Goal: Task Accomplishment & Management: Manage account settings

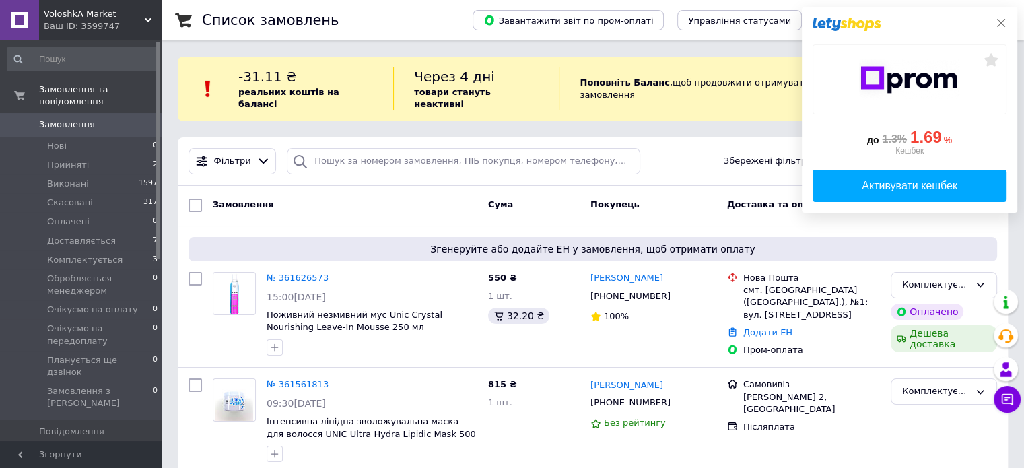
click at [999, 22] on icon at bounding box center [1001, 23] width 11 height 11
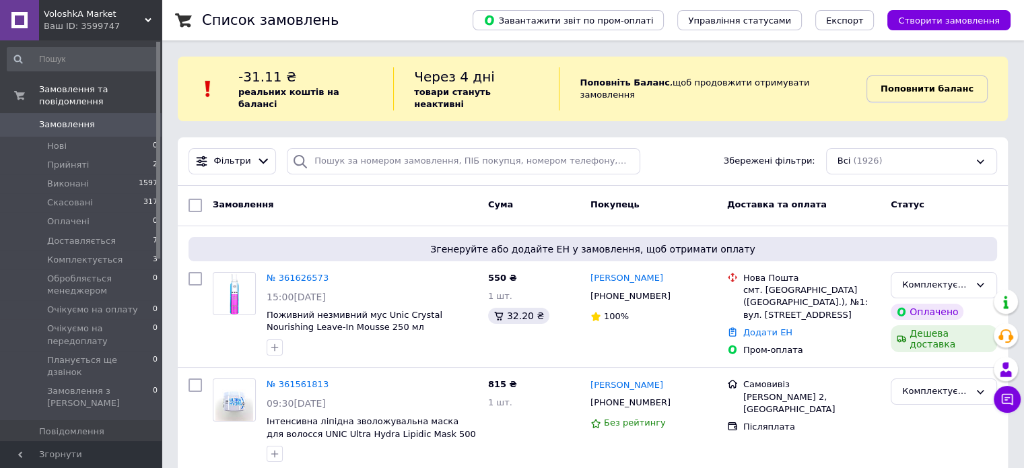
click at [909, 83] on b "Поповнити баланс" at bounding box center [927, 88] width 93 height 10
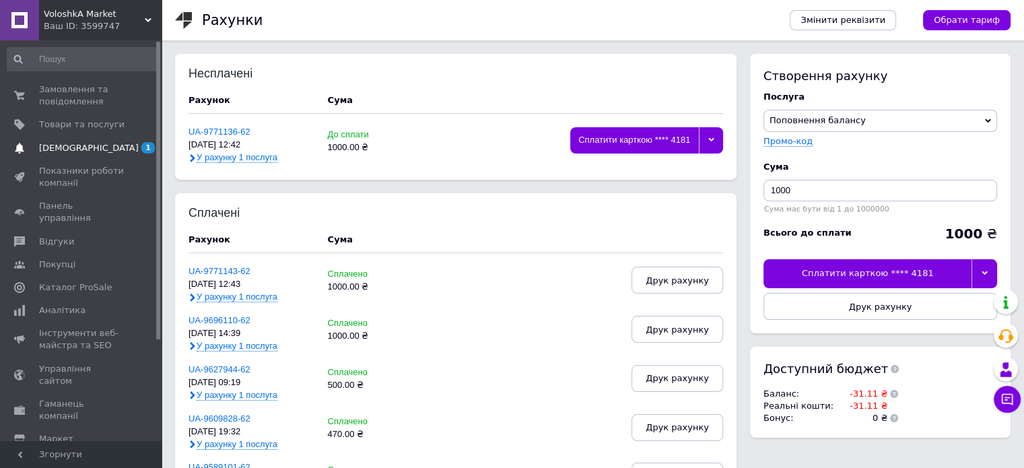
click at [38, 146] on span at bounding box center [19, 148] width 39 height 12
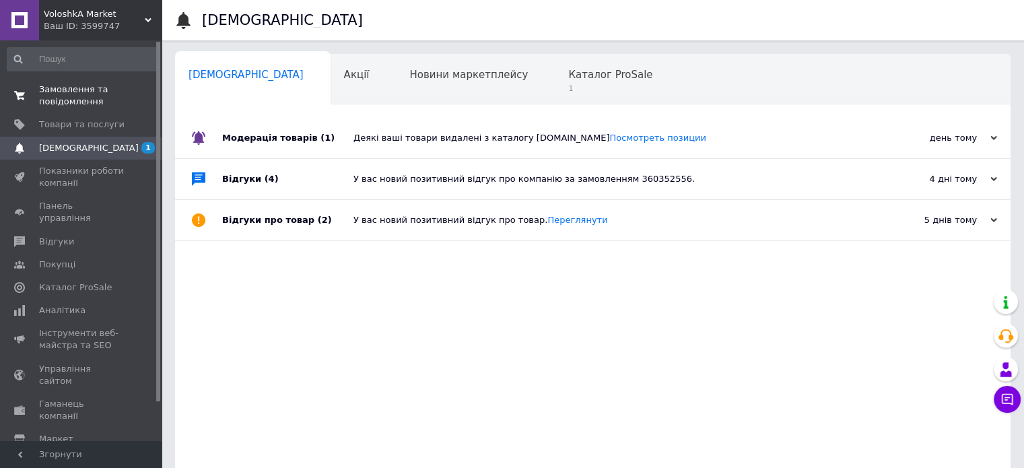
click at [65, 91] on span "Замовлення та повідомлення" at bounding box center [82, 95] width 86 height 24
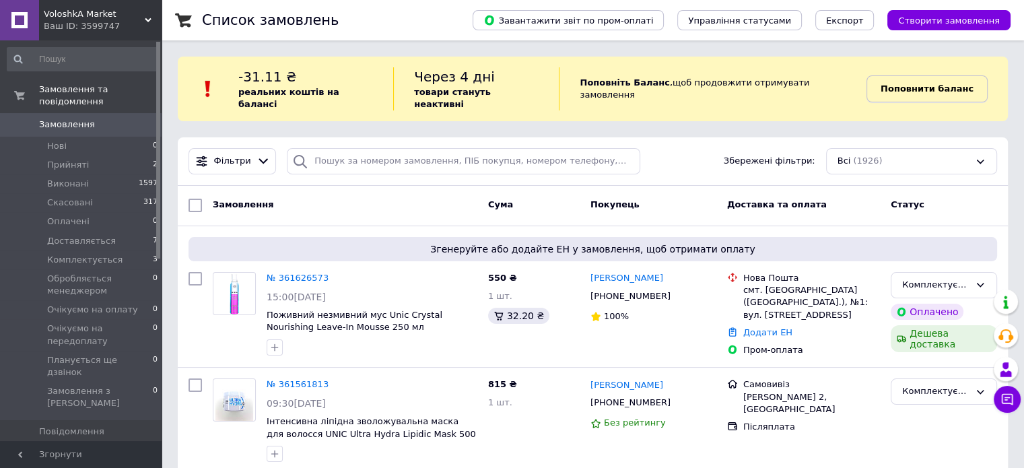
click at [910, 86] on b "Поповнити баланс" at bounding box center [927, 88] width 93 height 10
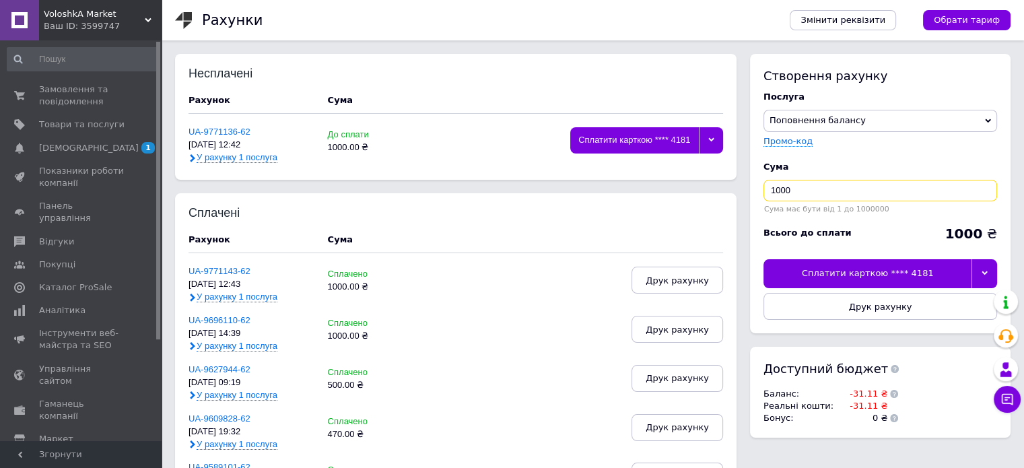
click at [808, 190] on input "1000" at bounding box center [881, 191] width 234 height 22
type input "1"
type input "200"
click at [913, 273] on div "Сплатити карткою **** 4181" at bounding box center [868, 273] width 208 height 28
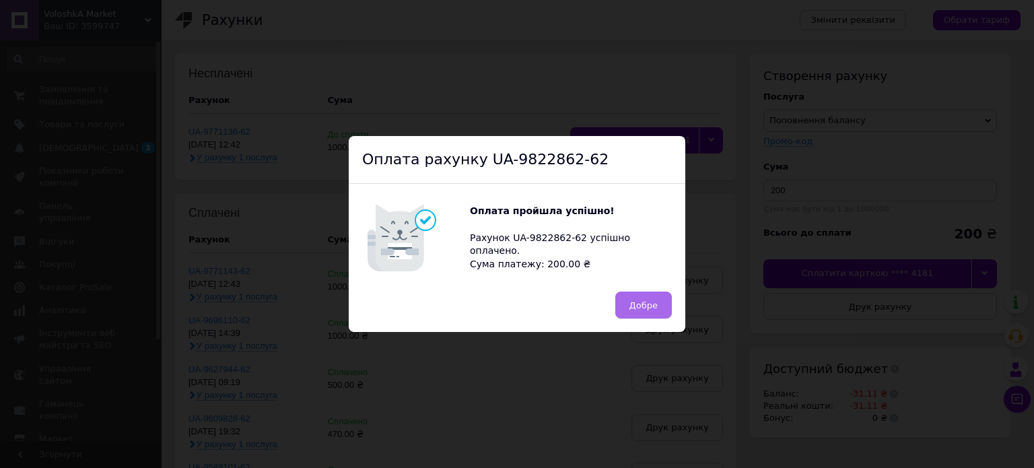
click at [638, 308] on span "Добре" at bounding box center [644, 305] width 28 height 10
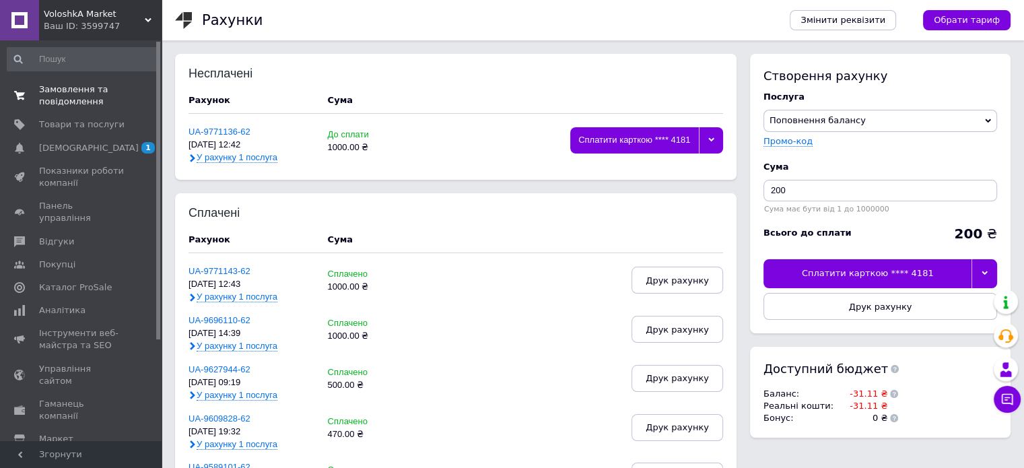
click at [67, 99] on span "Замовлення та повідомлення" at bounding box center [82, 95] width 86 height 24
